Goal: Information Seeking & Learning: Learn about a topic

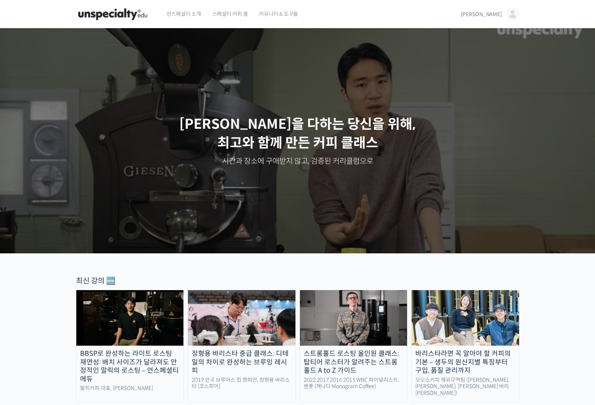
click at [498, 11] on link "[PERSON_NAME]" at bounding box center [490, 14] width 59 height 29
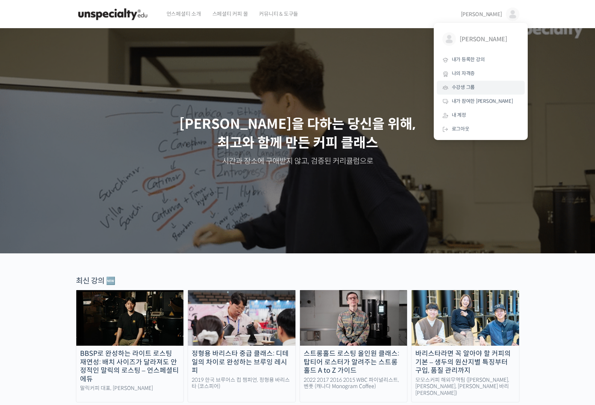
click at [468, 89] on span "수강생 그룹" at bounding box center [463, 87] width 23 height 6
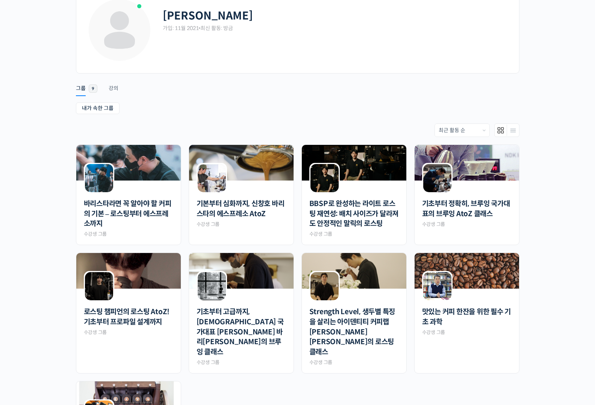
scroll to position [113, 0]
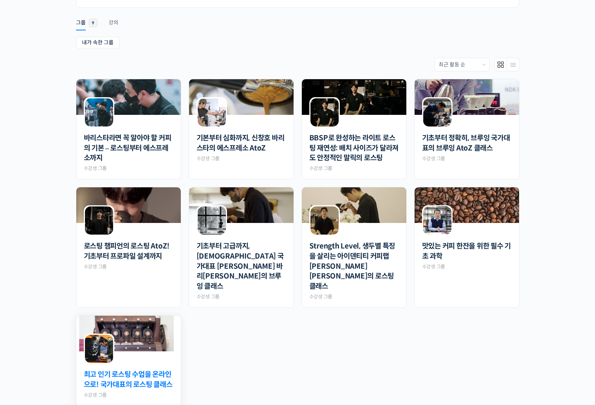
click at [155, 370] on link "최고 인기 로스팅 수업을 온라인으로! 국가대표의 로스팅 클래스" at bounding box center [128, 380] width 89 height 20
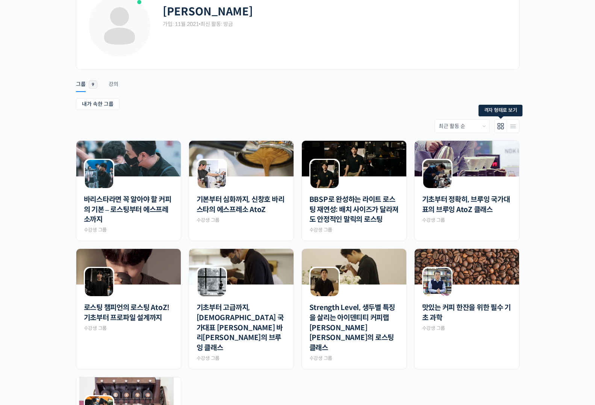
scroll to position [0, 0]
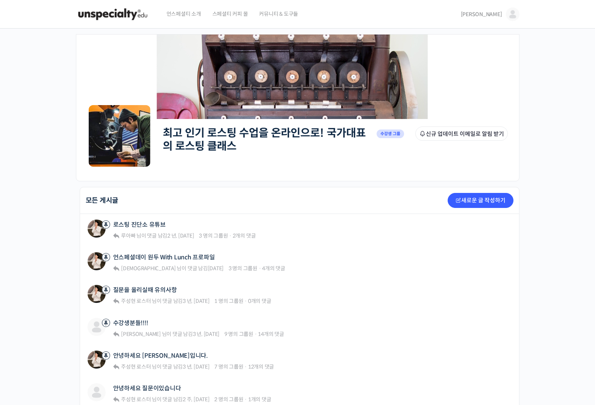
click at [498, 15] on span "[PERSON_NAME]" at bounding box center [481, 14] width 41 height 7
click at [477, 61] on span "내가 등록한 강의" at bounding box center [468, 59] width 33 height 6
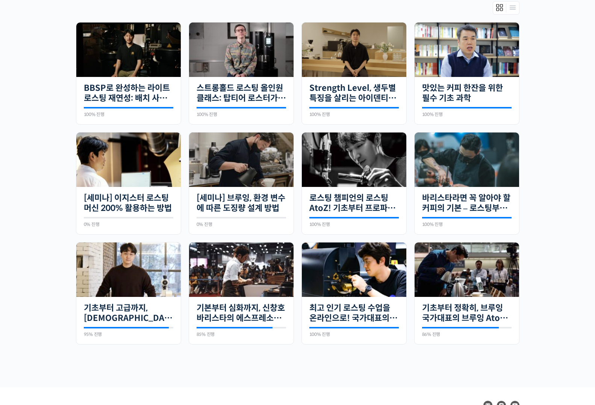
scroll to position [184, 0]
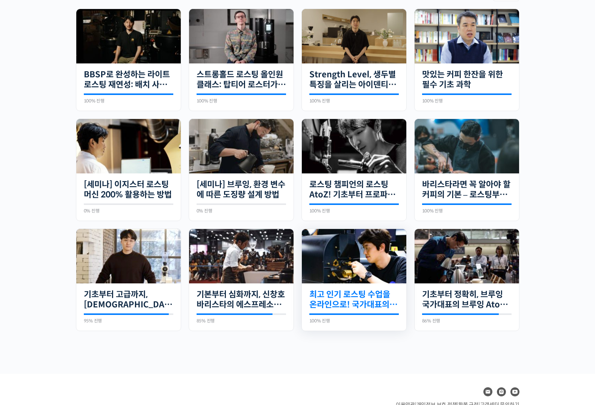
click at [358, 303] on link "최고 인기 로스팅 수업을 온라인으로! 국가대표의 로스팅 클래스" at bounding box center [353, 300] width 89 height 21
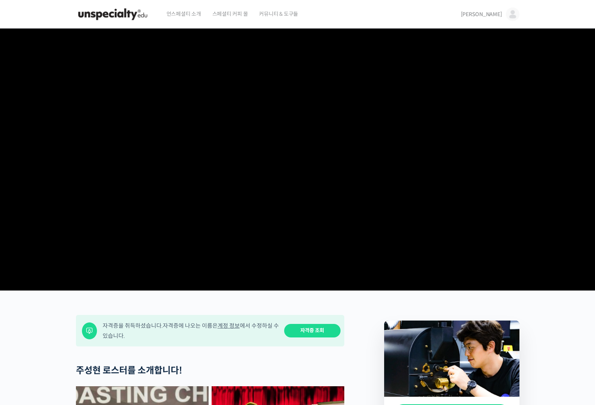
click at [496, 14] on span "[PERSON_NAME]" at bounding box center [481, 14] width 41 height 7
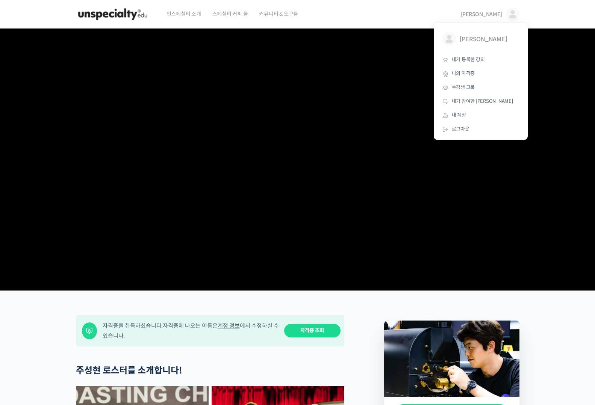
click at [322, 260] on video at bounding box center [297, 158] width 443 height 259
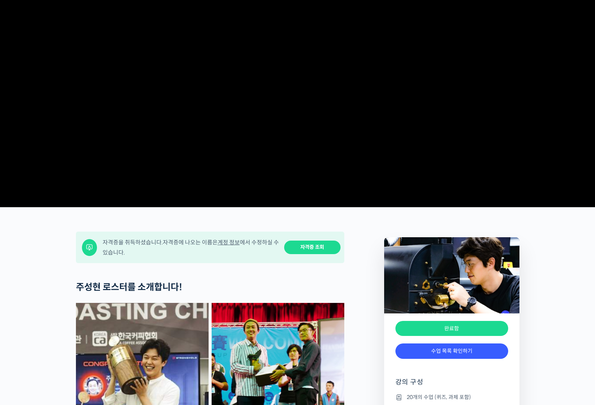
scroll to position [192, 0]
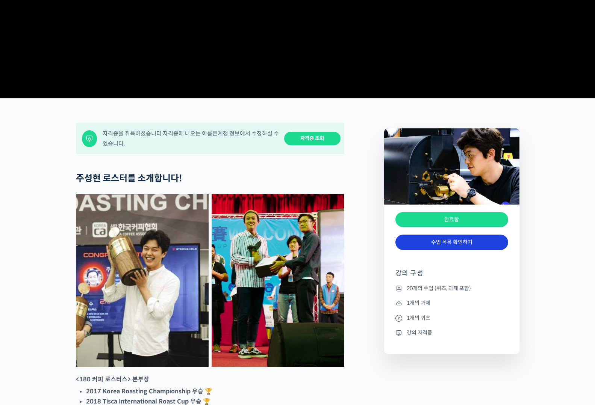
click at [453, 250] on link "수업 목록 확인하기" at bounding box center [451, 242] width 113 height 15
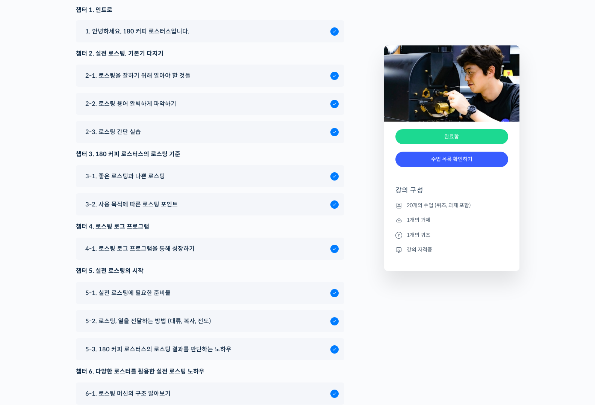
scroll to position [3596, 0]
click at [159, 181] on span "3-1. 좋은 로스팅과 나쁜 로스팅" at bounding box center [125, 176] width 80 height 10
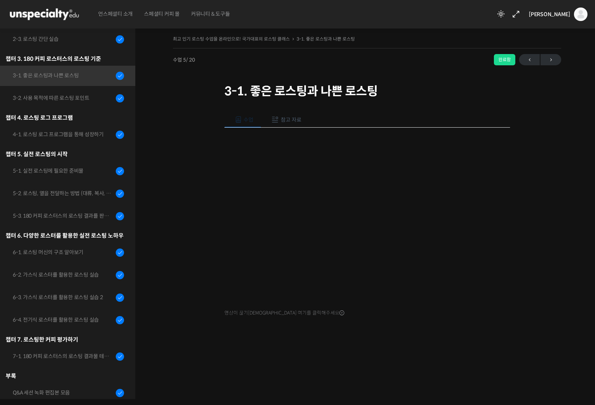
scroll to position [213, 0]
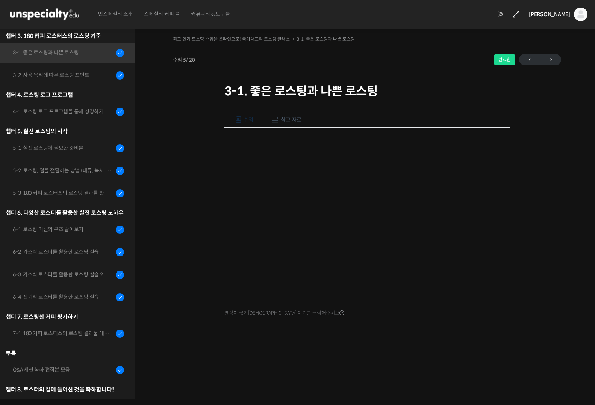
click at [288, 116] on button "참고 자료" at bounding box center [285, 120] width 48 height 16
click at [306, 142] on link "PPT 수업 자료 (클릭하시면 새 창에서 열립니다)" at bounding box center [284, 145] width 120 height 8
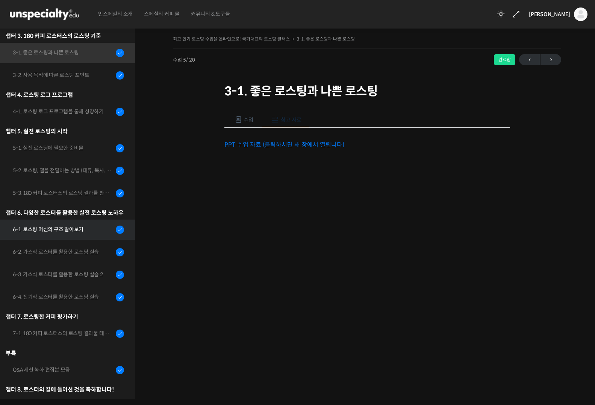
click at [53, 230] on div "6-1. 로스팅 머신의 구조 알아보기" at bounding box center [63, 229] width 101 height 8
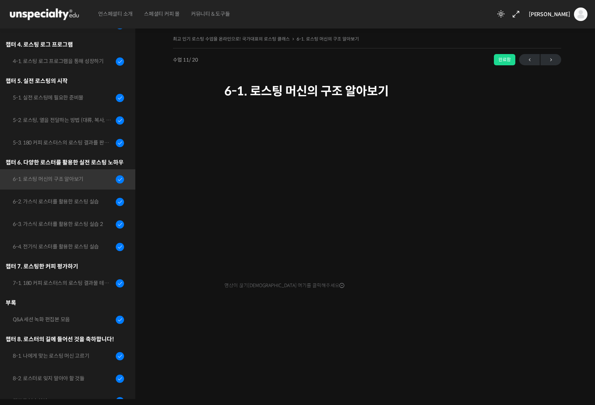
scroll to position [304, 0]
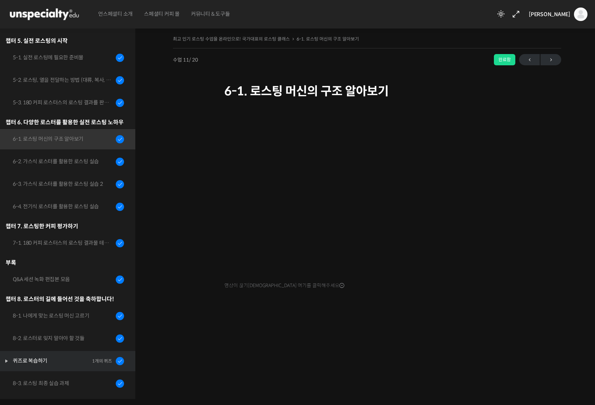
click at [82, 357] on div "퀴즈로 복습하기" at bounding box center [51, 361] width 77 height 8
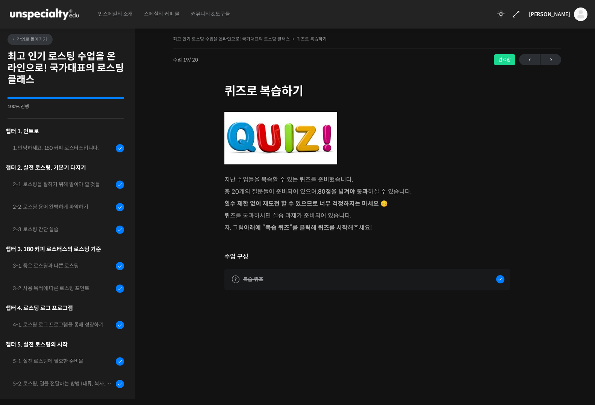
scroll to position [322, 0]
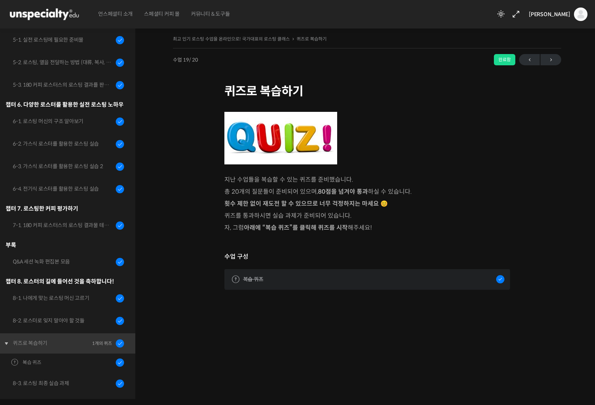
click at [325, 272] on link "복습 퀴즈" at bounding box center [367, 279] width 286 height 20
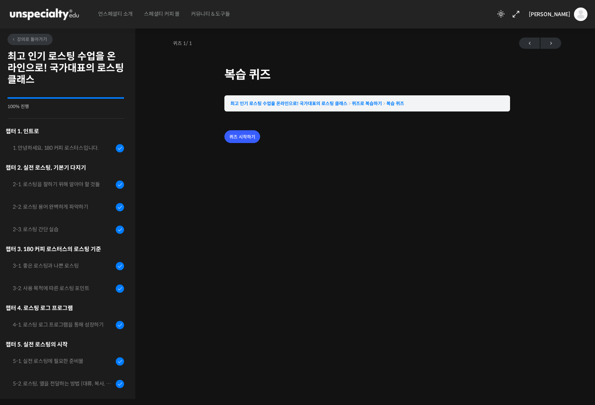
scroll to position [322, 0]
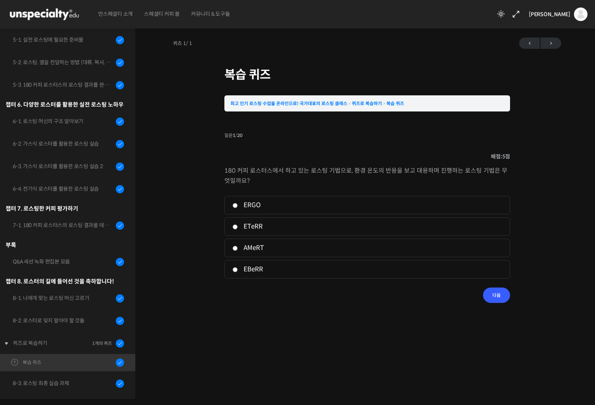
click at [236, 231] on label "ETeRR" at bounding box center [367, 227] width 270 height 10
click at [236, 230] on input "ETeRR" at bounding box center [235, 227] width 6 height 5
radio input "true"
click at [509, 296] on li "질문 1 / 20 1 . 질문 배점: 5 점 180 커피 로스터스에서 하고 있는 로스팅 기법으로, 환경 온도의 반응을 보고 대응하며 진행하는 …" at bounding box center [367, 216] width 286 height 173
click at [495, 288] on input "다음" at bounding box center [496, 295] width 27 height 15
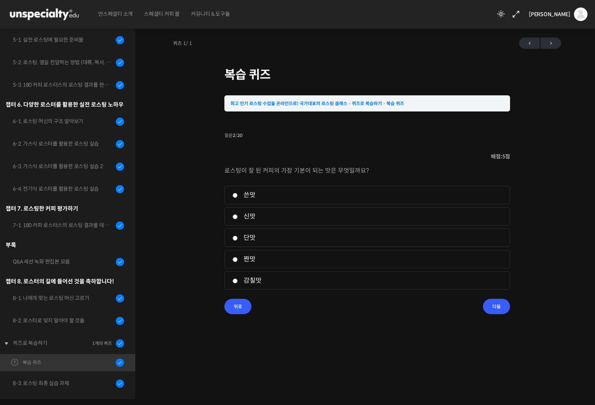
click at [236, 239] on input "단맛" at bounding box center [235, 238] width 6 height 5
radio input "true"
click at [493, 310] on input "다음" at bounding box center [496, 306] width 27 height 15
click at [253, 256] on label "농장주 이름" at bounding box center [367, 259] width 270 height 10
click at [238, 257] on input "농장주 이름" at bounding box center [235, 259] width 6 height 5
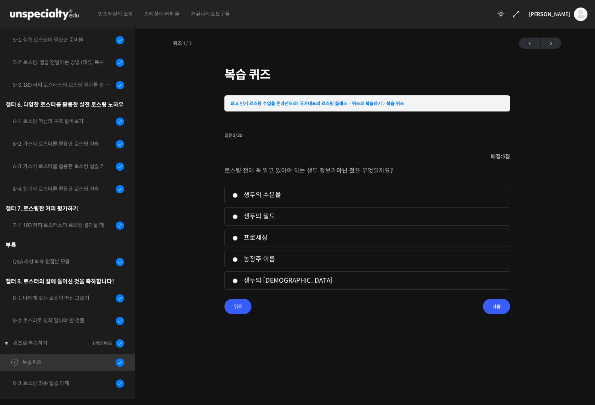
radio input "true"
click at [499, 304] on input "다음" at bounding box center [496, 306] width 27 height 15
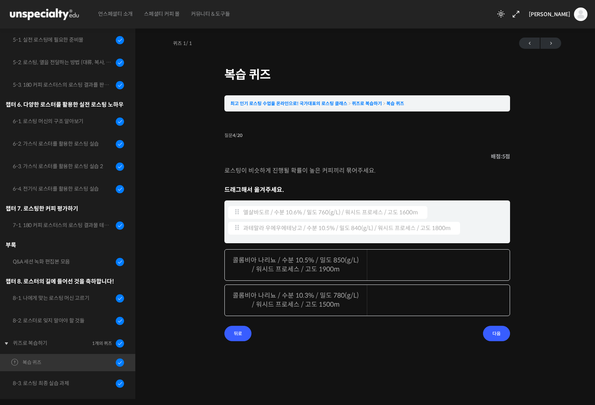
click at [384, 360] on div "퀴즈 1 / 1 ← 이전 다음 → 복습 퀴즈 최고 인기 로스팅 수업을 온라인으로! 국가대표의 로스팅 클래스 퀴즈로 복습하기 복습 퀴즈 Time…" at bounding box center [366, 211] width 463 height 377
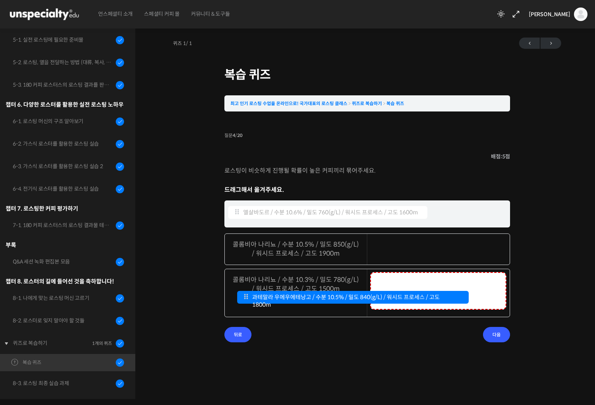
drag, startPoint x: 382, startPoint y: 228, endPoint x: 391, endPoint y: 298, distance: 69.7
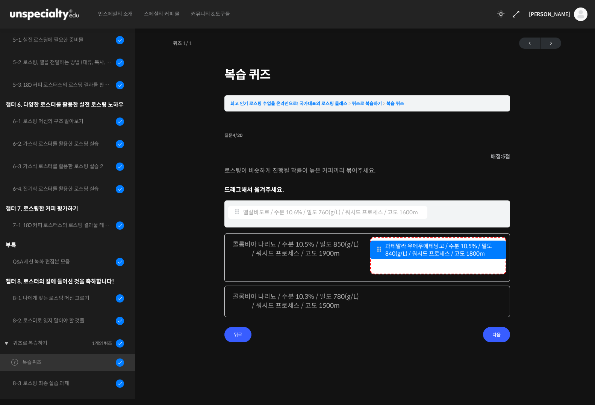
drag, startPoint x: 416, startPoint y: 287, endPoint x: 416, endPoint y: 252, distance: 34.6
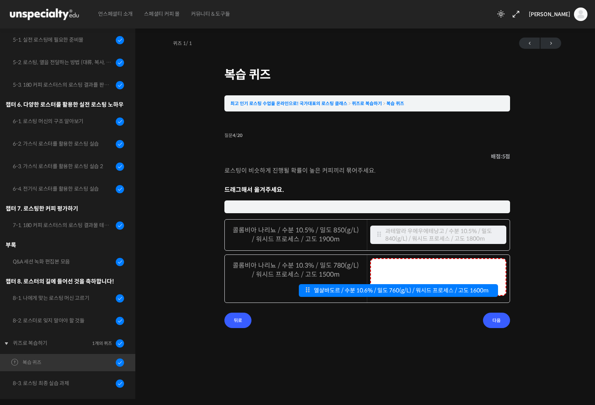
drag, startPoint x: 362, startPoint y: 213, endPoint x: 433, endPoint y: 290, distance: 104.3
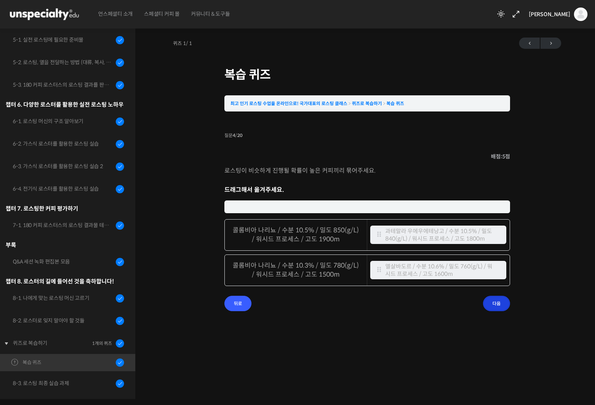
click at [492, 302] on input "다음" at bounding box center [496, 303] width 27 height 15
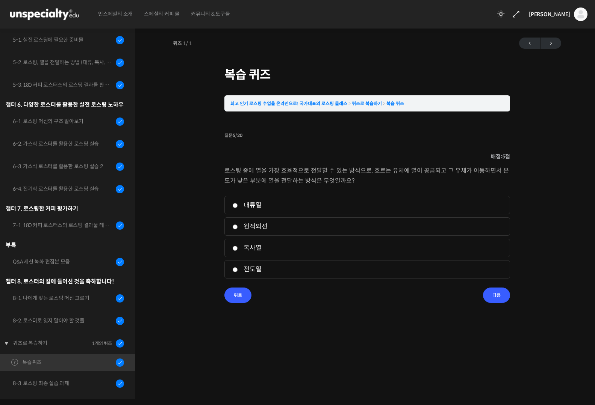
click at [246, 203] on label "대류열" at bounding box center [367, 205] width 270 height 10
click at [238, 203] on input "대류열" at bounding box center [235, 205] width 6 height 5
radio input "true"
click at [508, 291] on li "질문 5 / 20 5 . 질문 배점: 5 점 로스팅 중에 열을 가장 효율적으로 전달할 수 있는 방식으로, 흐르는 유체에 열이 공급되고 그 유체…" at bounding box center [367, 216] width 286 height 173
click at [503, 296] on input "다음" at bounding box center [496, 295] width 27 height 15
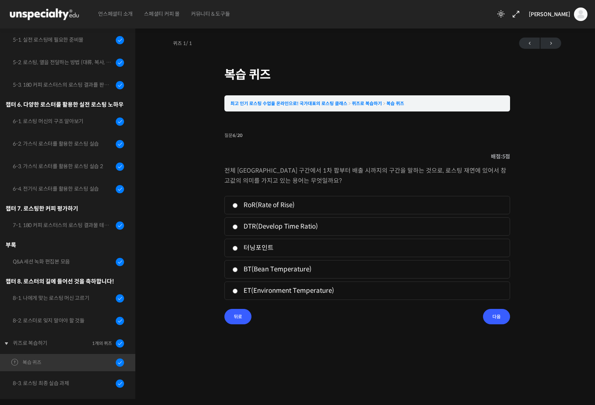
click at [242, 206] on label "RoR(Rate of Rise)" at bounding box center [367, 205] width 270 height 10
click at [238, 206] on input "RoR(Rate of Rise)" at bounding box center [235, 205] width 6 height 5
radio input "true"
click at [259, 225] on label "DTR(Develop Time Ratio)" at bounding box center [367, 227] width 270 height 10
click at [238, 225] on input "DTR(Develop Time Ratio)" at bounding box center [235, 227] width 6 height 5
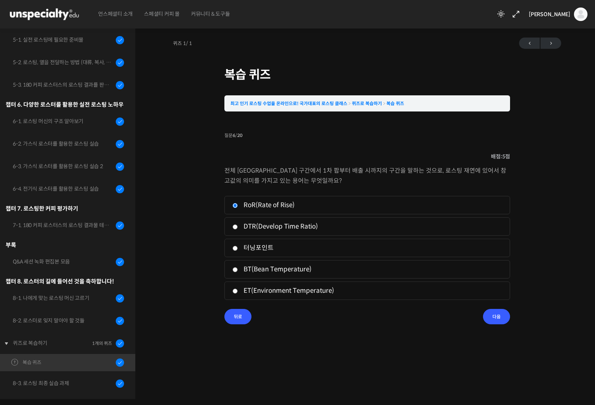
radio input "true"
click at [503, 326] on div "퀴즈 1 / 1 ← 이전 다음 → 복습 퀴즈 최고 인기 로스팅 수업을 온라인으로! 국가대표의 로스팅 클래스 퀴즈로 복습하기 복습 퀴즈 Time…" at bounding box center [367, 187] width 388 height 306
click at [496, 318] on input "다음" at bounding box center [496, 316] width 27 height 15
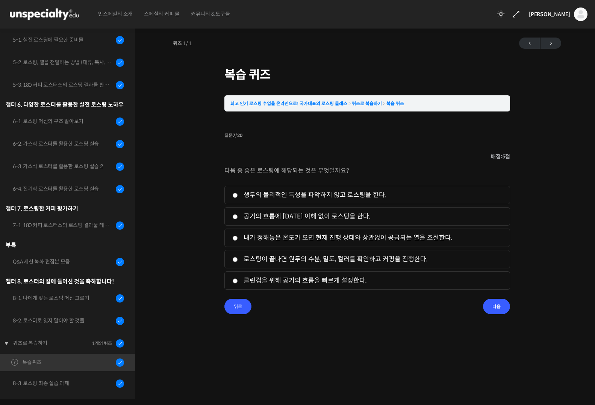
click at [260, 259] on label "로스팅이 끝나면 원두의 수분, 밀도, 컬러를 확인하고 커핑을 진행한다." at bounding box center [367, 259] width 270 height 10
click at [238, 259] on input "로스팅이 끝나면 원두의 수분, 밀도, 컬러를 확인하고 커핑을 진행한다." at bounding box center [235, 259] width 6 height 5
radio input "true"
click at [490, 301] on input "다음" at bounding box center [496, 306] width 27 height 15
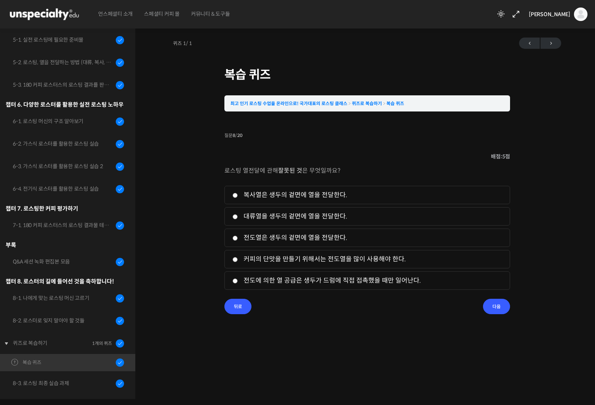
click at [258, 260] on label "커피의 단맛을 만들기 위해서는 전도열을 많이 사용해야 한다." at bounding box center [367, 259] width 270 height 10
click at [238, 260] on input "커피의 단맛을 만들기 위해서는 전도열을 많이 사용해야 한다." at bounding box center [235, 259] width 6 height 5
radio input "true"
click at [500, 313] on input "다음" at bounding box center [496, 306] width 27 height 15
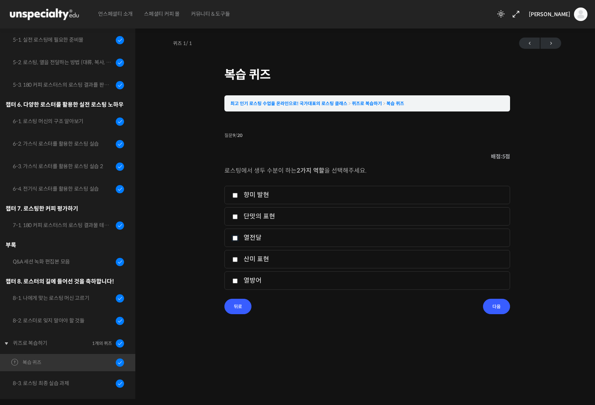
click at [232, 238] on input "열전달" at bounding box center [235, 238] width 6 height 5
checkbox input "true"
click at [233, 282] on input "열방어" at bounding box center [235, 281] width 6 height 5
checkbox input "true"
click at [495, 309] on input "다음" at bounding box center [496, 306] width 27 height 15
